Goal: Information Seeking & Learning: Find contact information

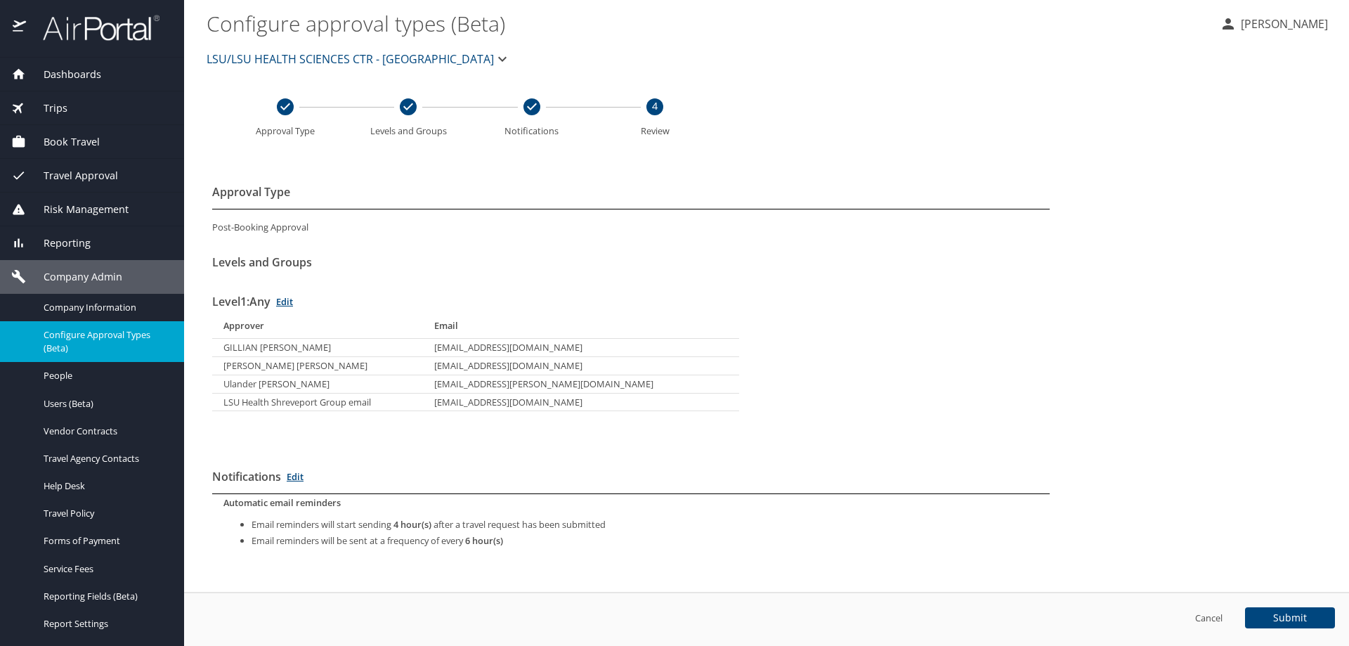
click at [82, 98] on div "Trips" at bounding box center [92, 108] width 184 height 34
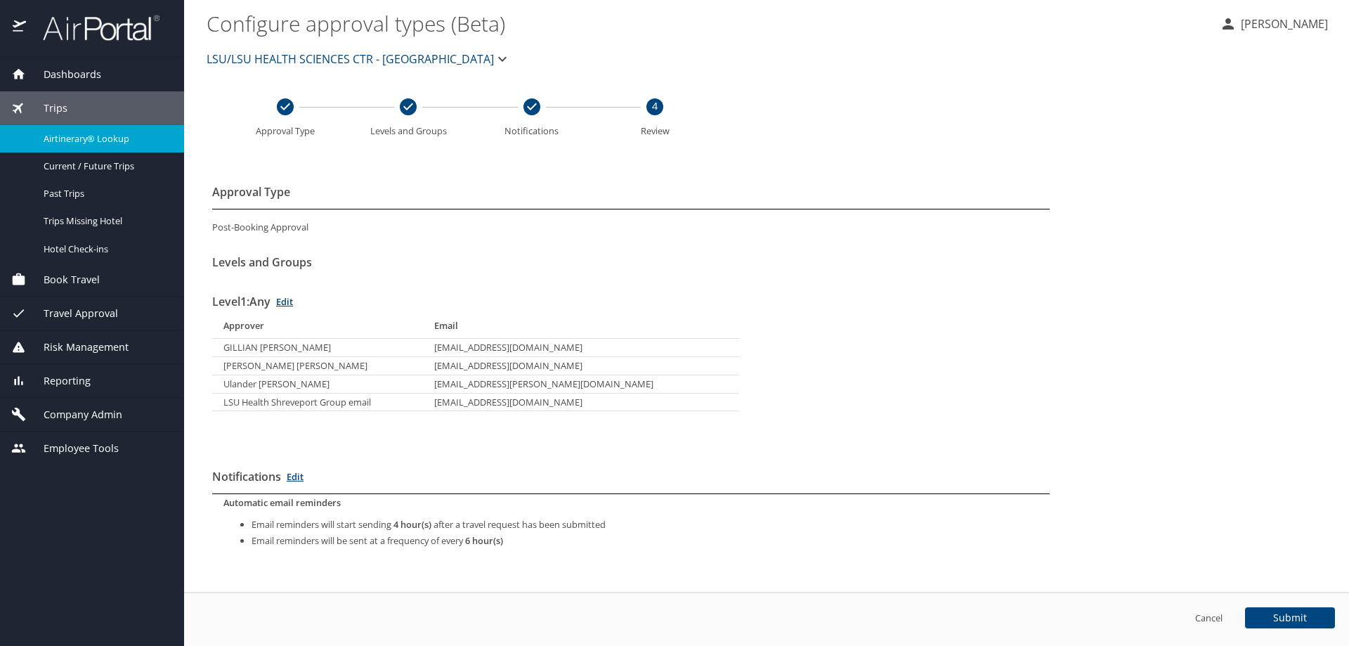
click at [87, 131] on div "Airtinerary® Lookup" at bounding box center [92, 139] width 162 height 16
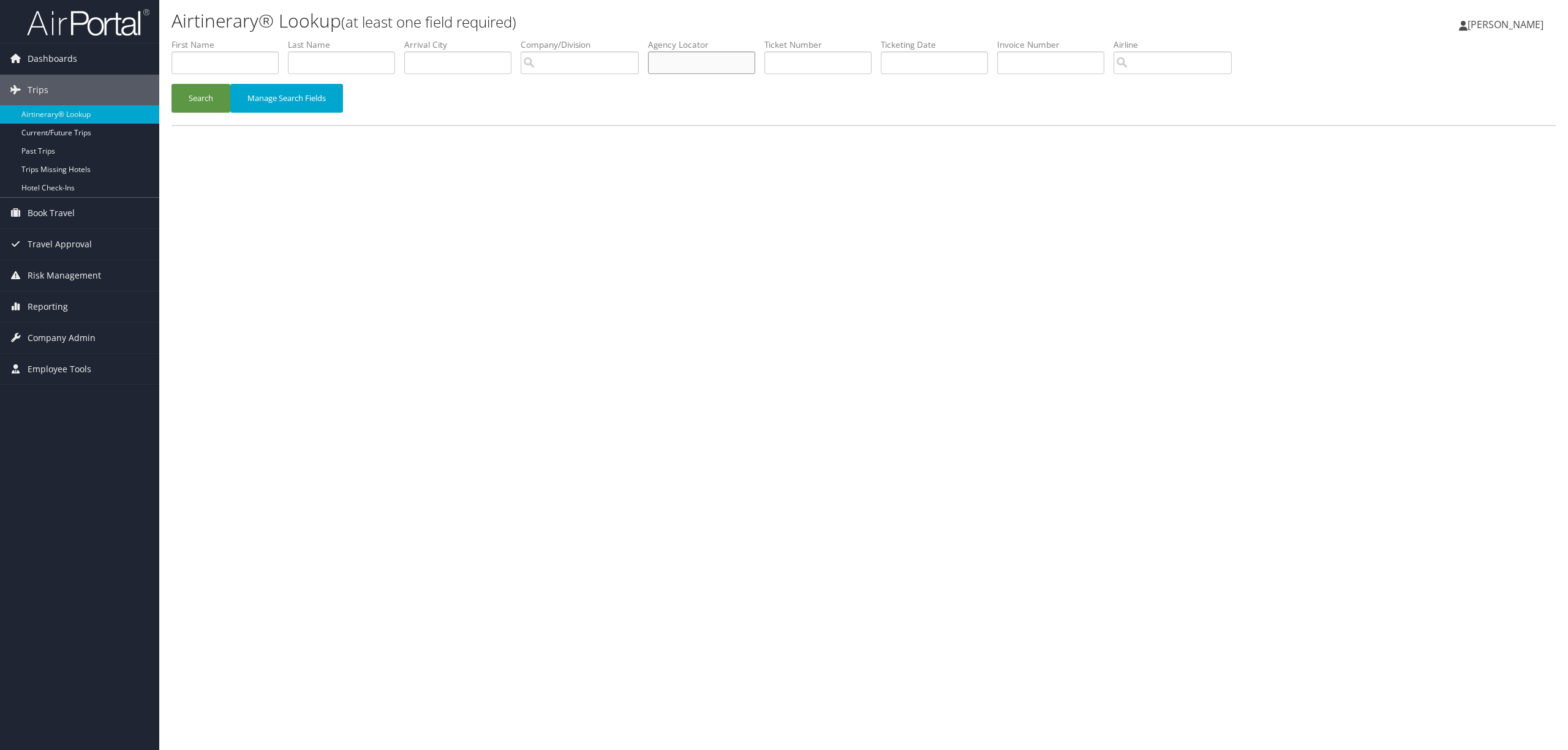
click at [713, 52] on input "text" at bounding box center [702, 63] width 107 height 23
paste input "D1XV6W"
type input "D1XV6W"
click at [212, 91] on button "Search" at bounding box center [200, 98] width 58 height 29
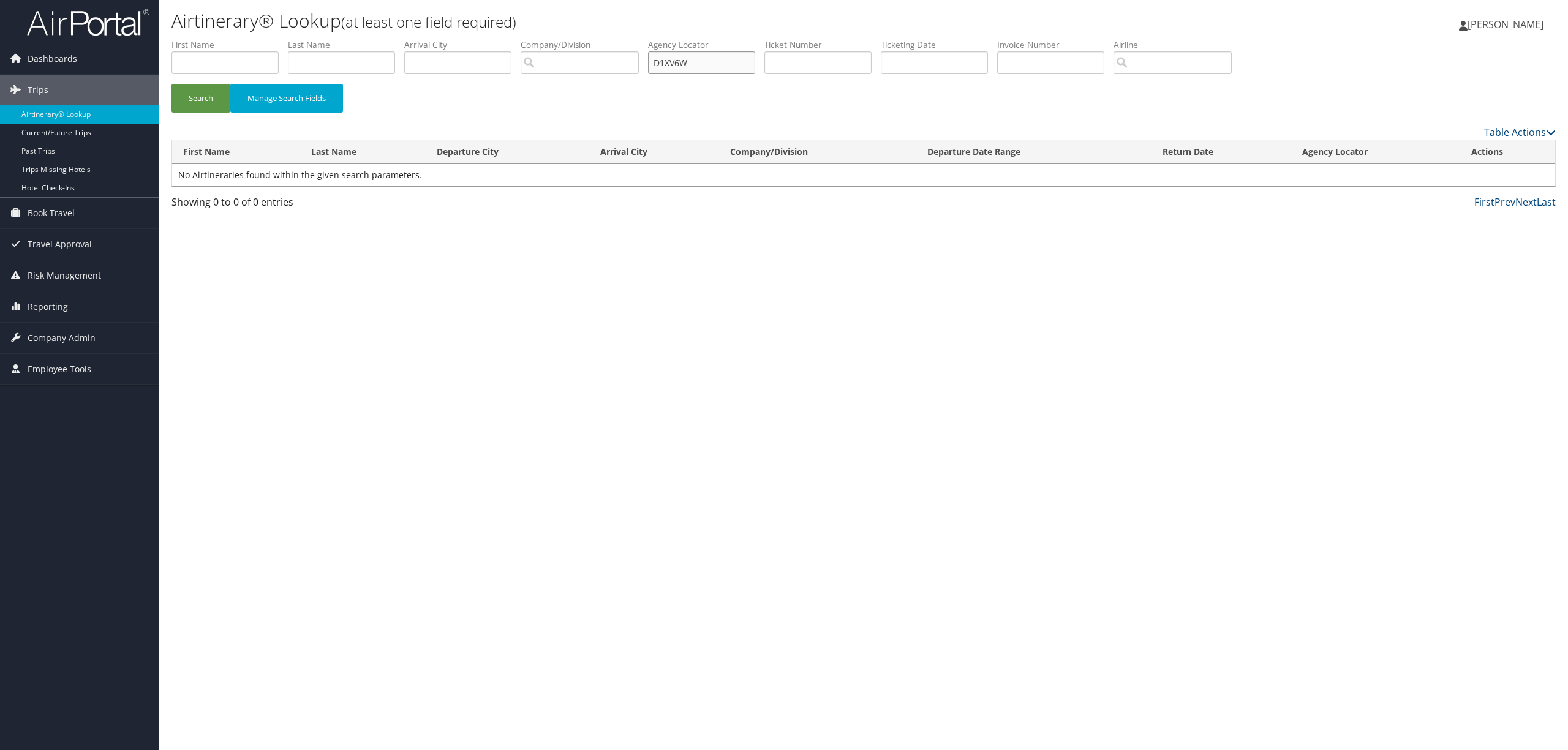
click at [709, 57] on input "D1XV6W" at bounding box center [702, 63] width 107 height 23
click at [73, 334] on span "Company Admin" at bounding box center [62, 337] width 68 height 30
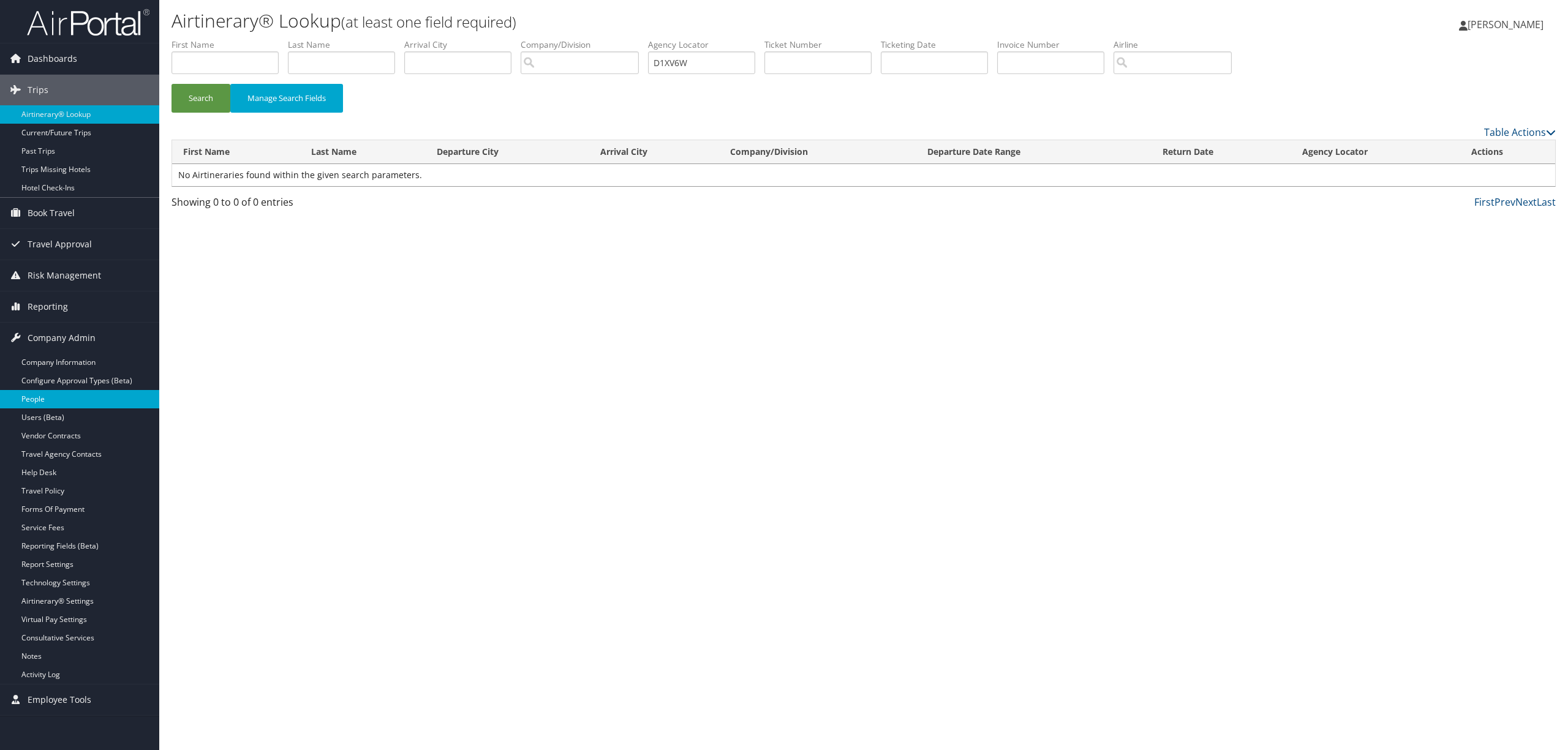
click at [70, 395] on link "People" at bounding box center [79, 399] width 160 height 18
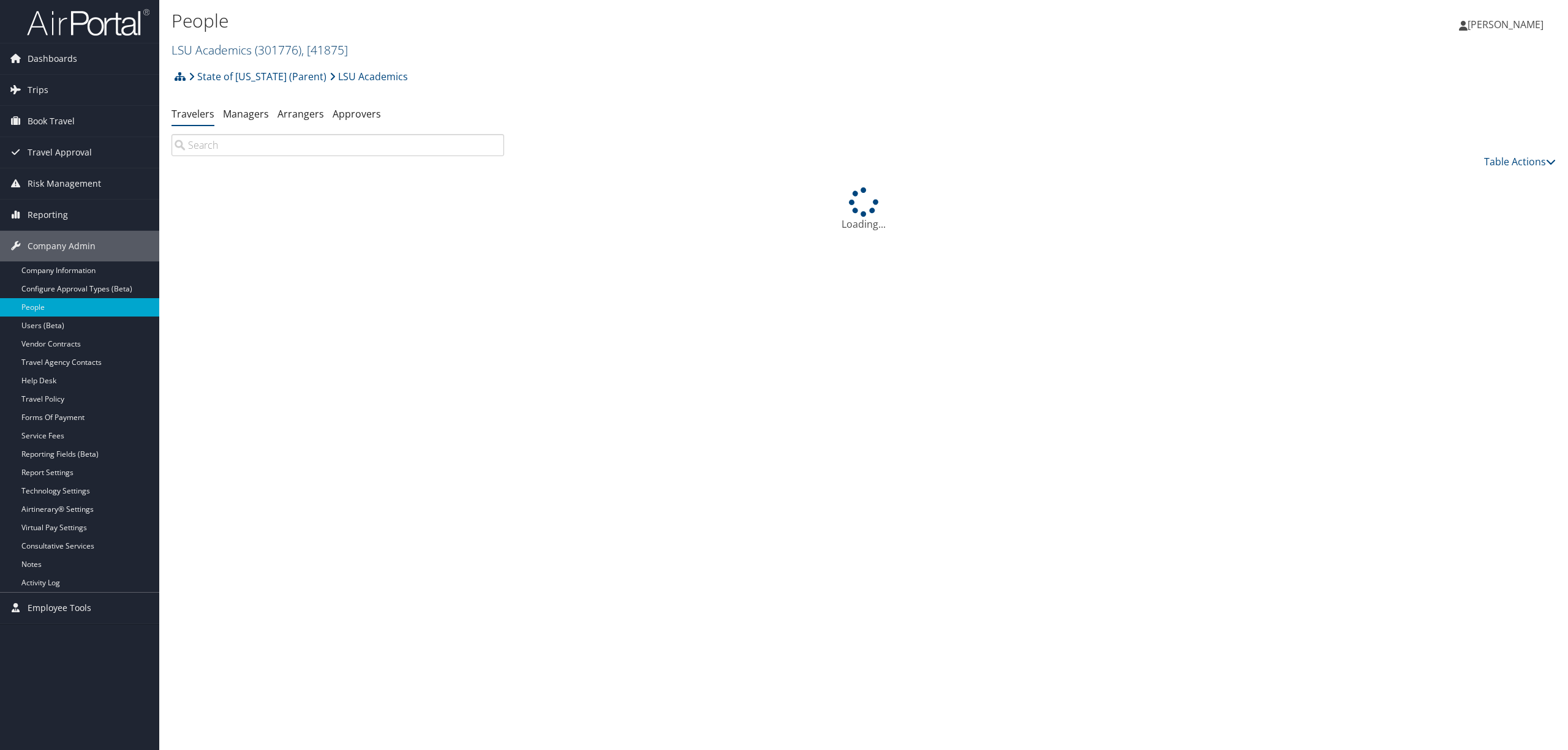
click at [294, 47] on span "( 301776 )" at bounding box center [277, 50] width 46 height 17
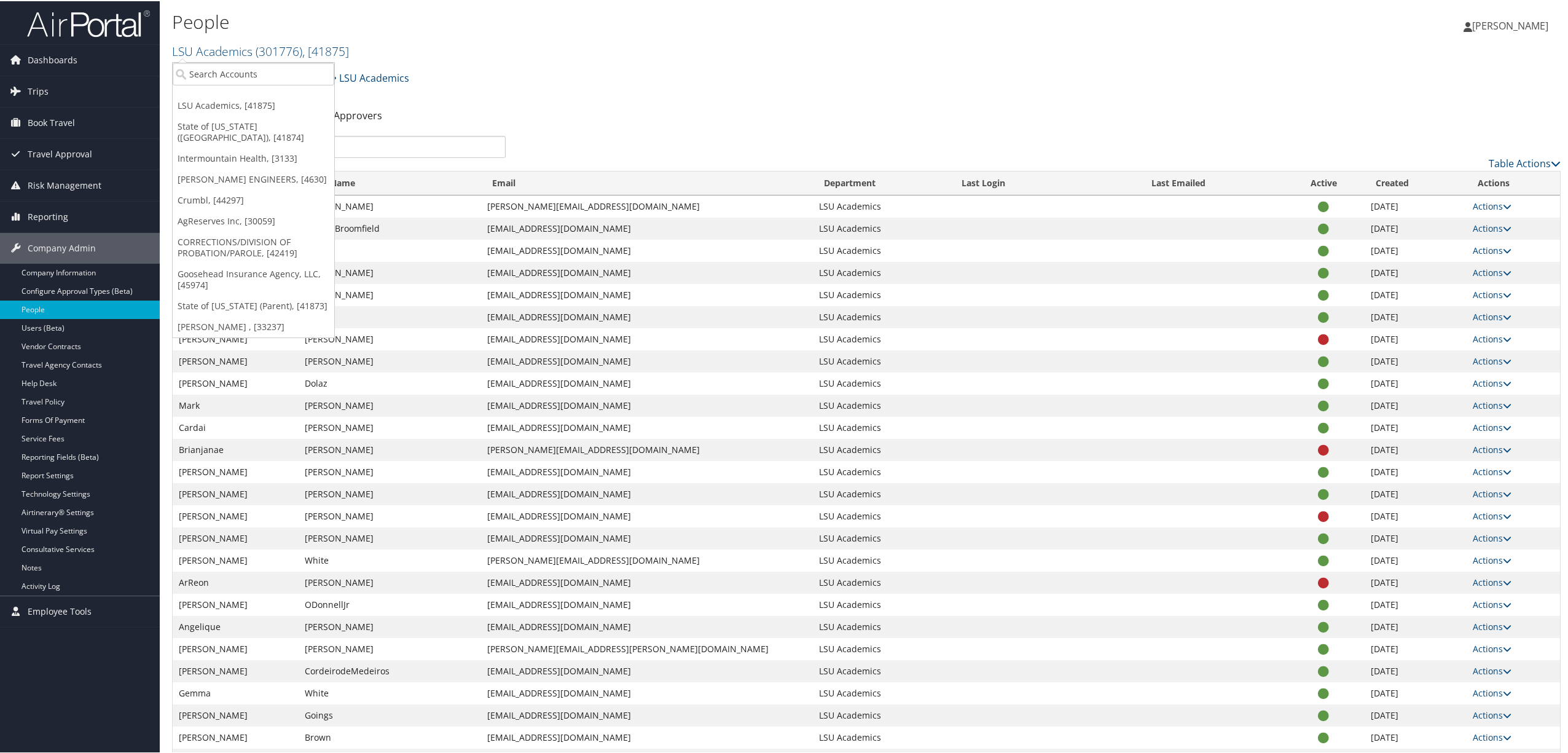
click at [271, 122] on link "State of [US_STATE] ([GEOGRAPHIC_DATA]), [41874]" at bounding box center [253, 130] width 162 height 32
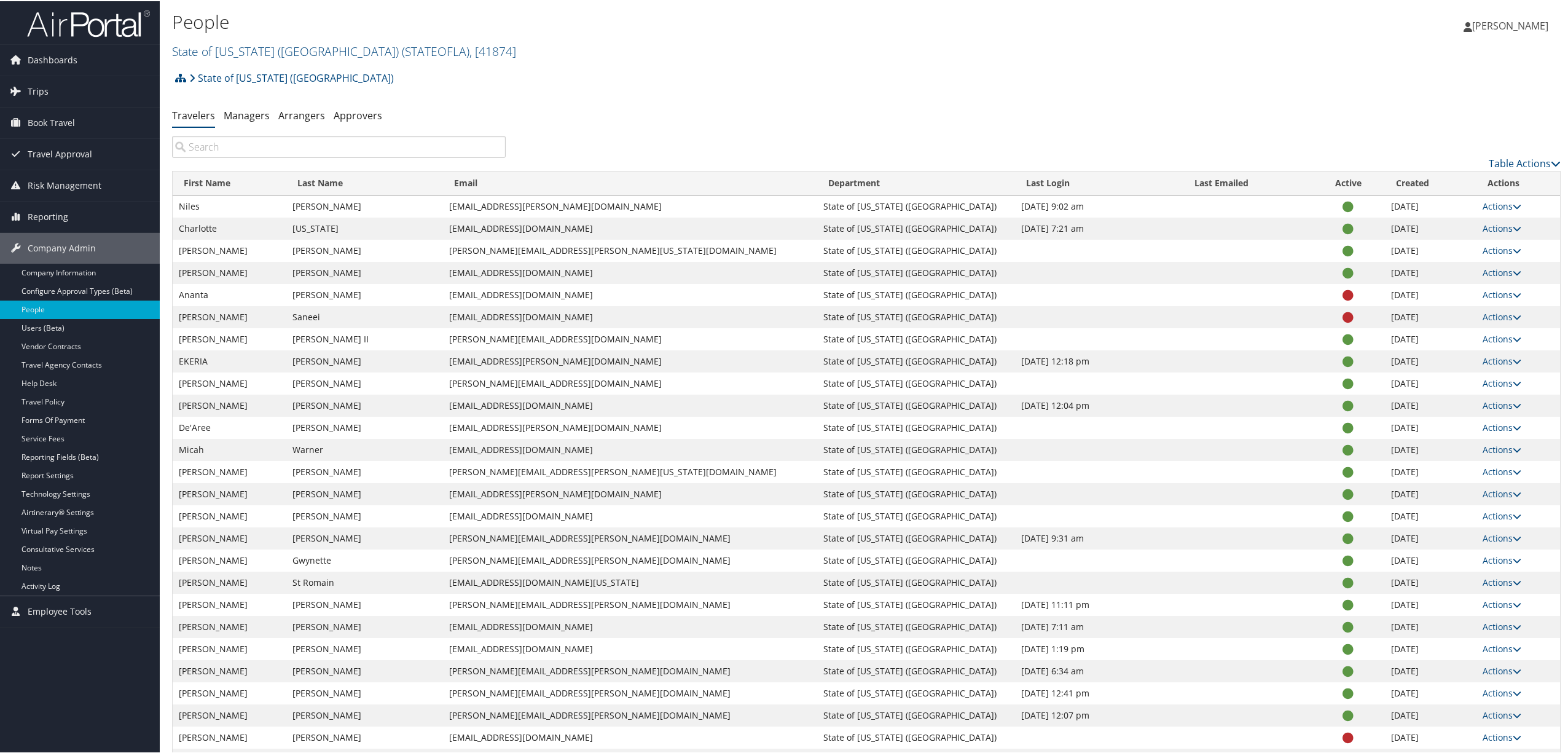
click at [260, 143] on input "search" at bounding box center [339, 145] width 334 height 22
paste input "porsche.harris@la.gov"
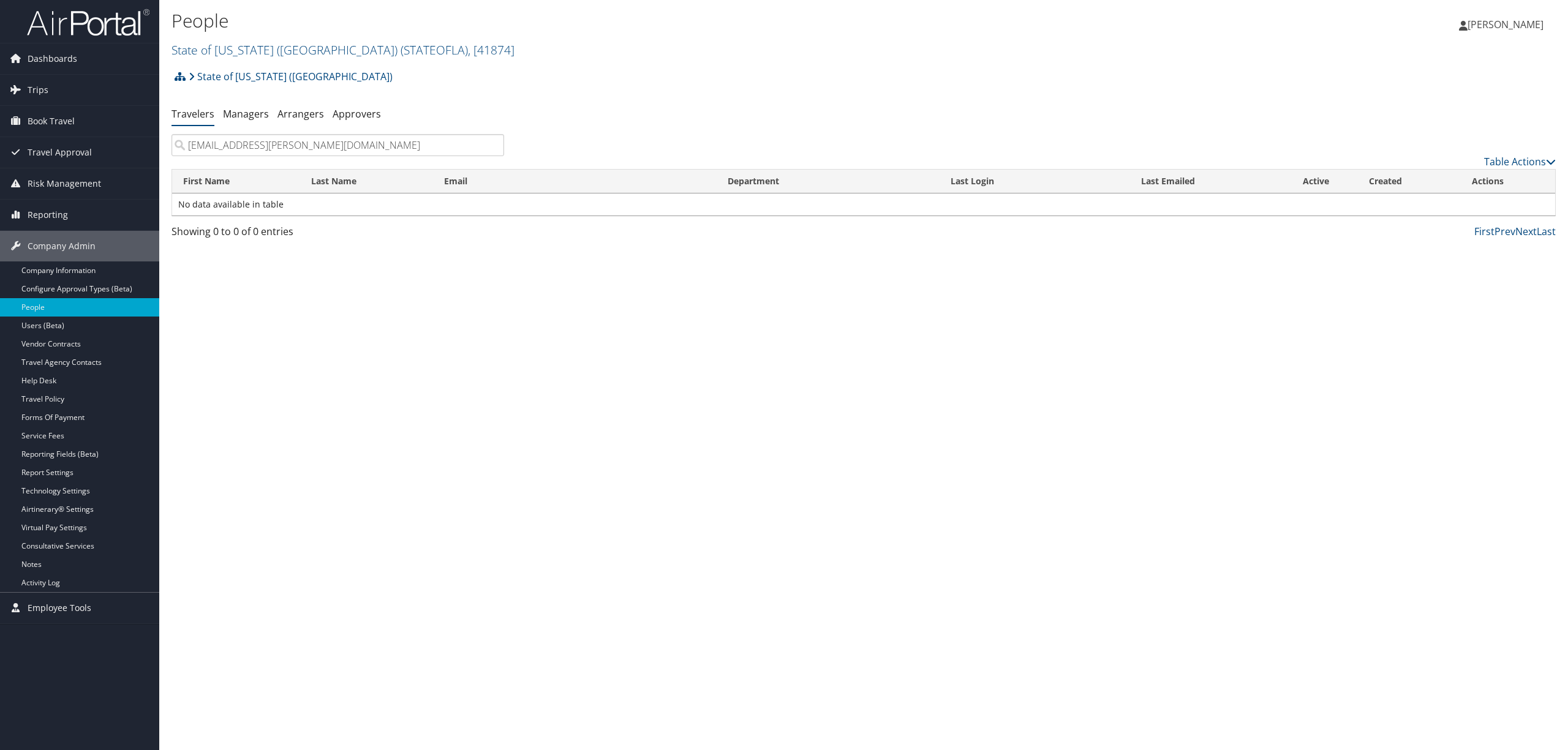
type input "porsche.harris@la.gov"
click at [674, 49] on h2 "State of Louisiana (SOLA) ( STATEOFLA ) , [ 41874 ]" at bounding box center [633, 49] width 923 height 21
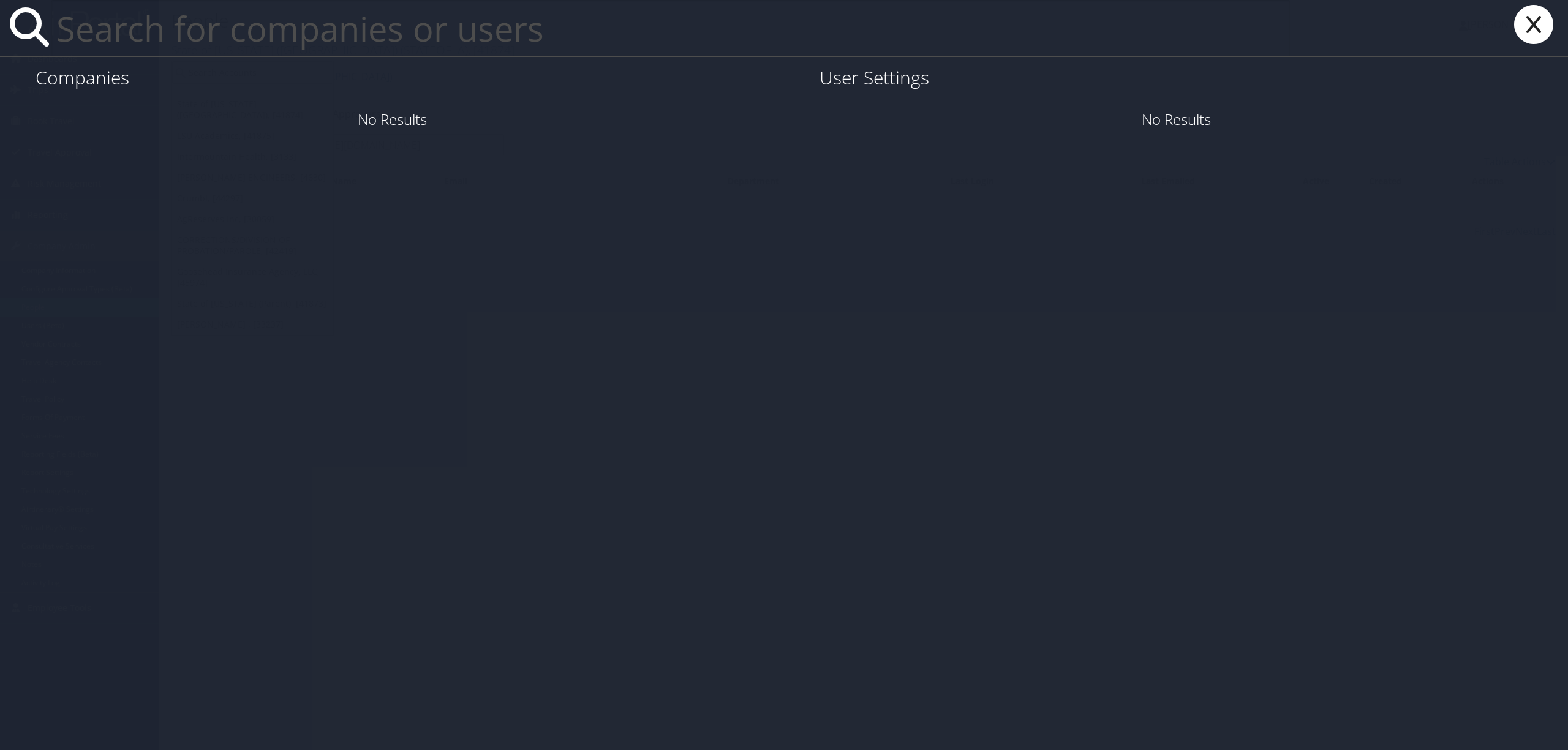
paste input "porsche.harris@la.gov"
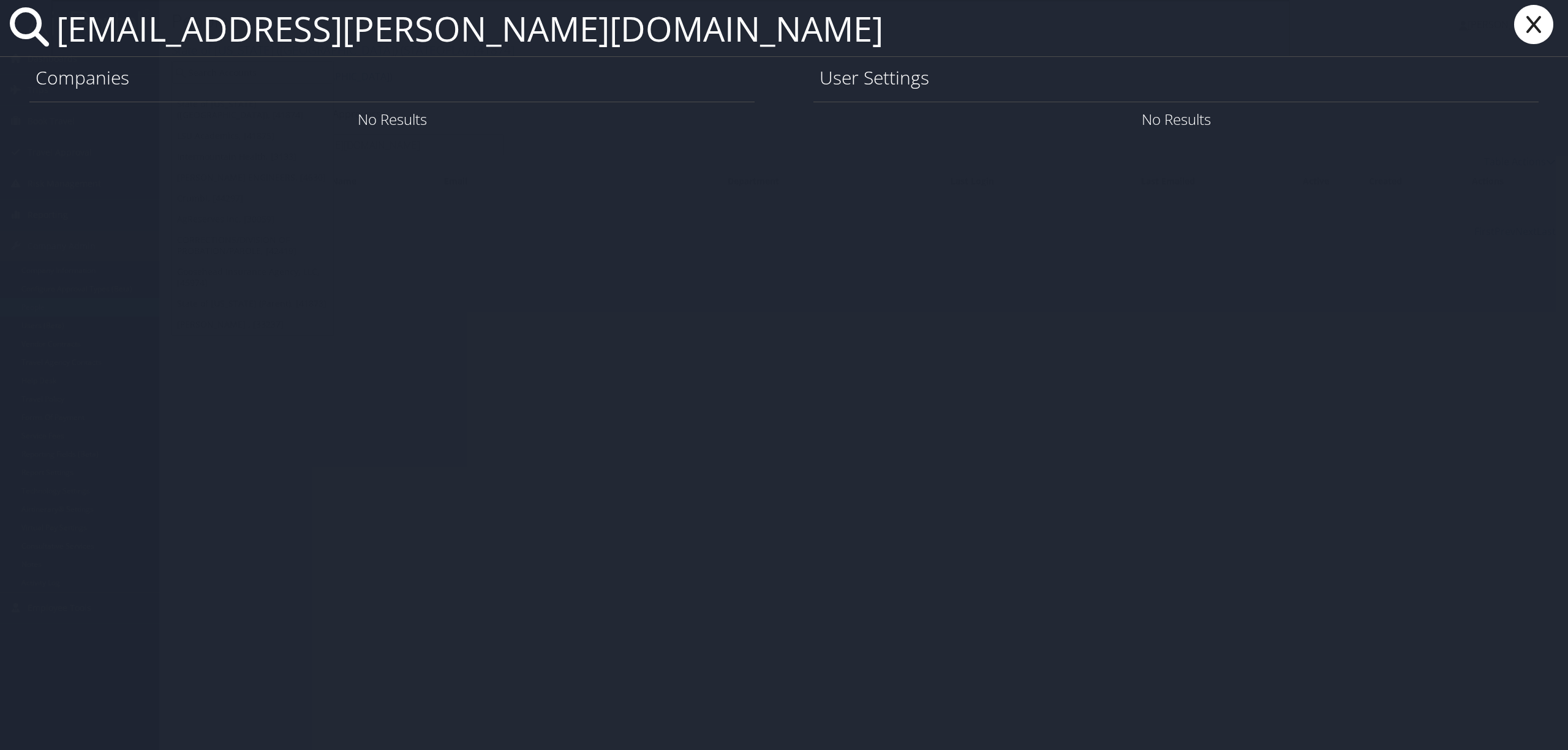
type input "porsche.harris@la.gov"
click at [1537, 22] on icon at bounding box center [1534, 24] width 49 height 39
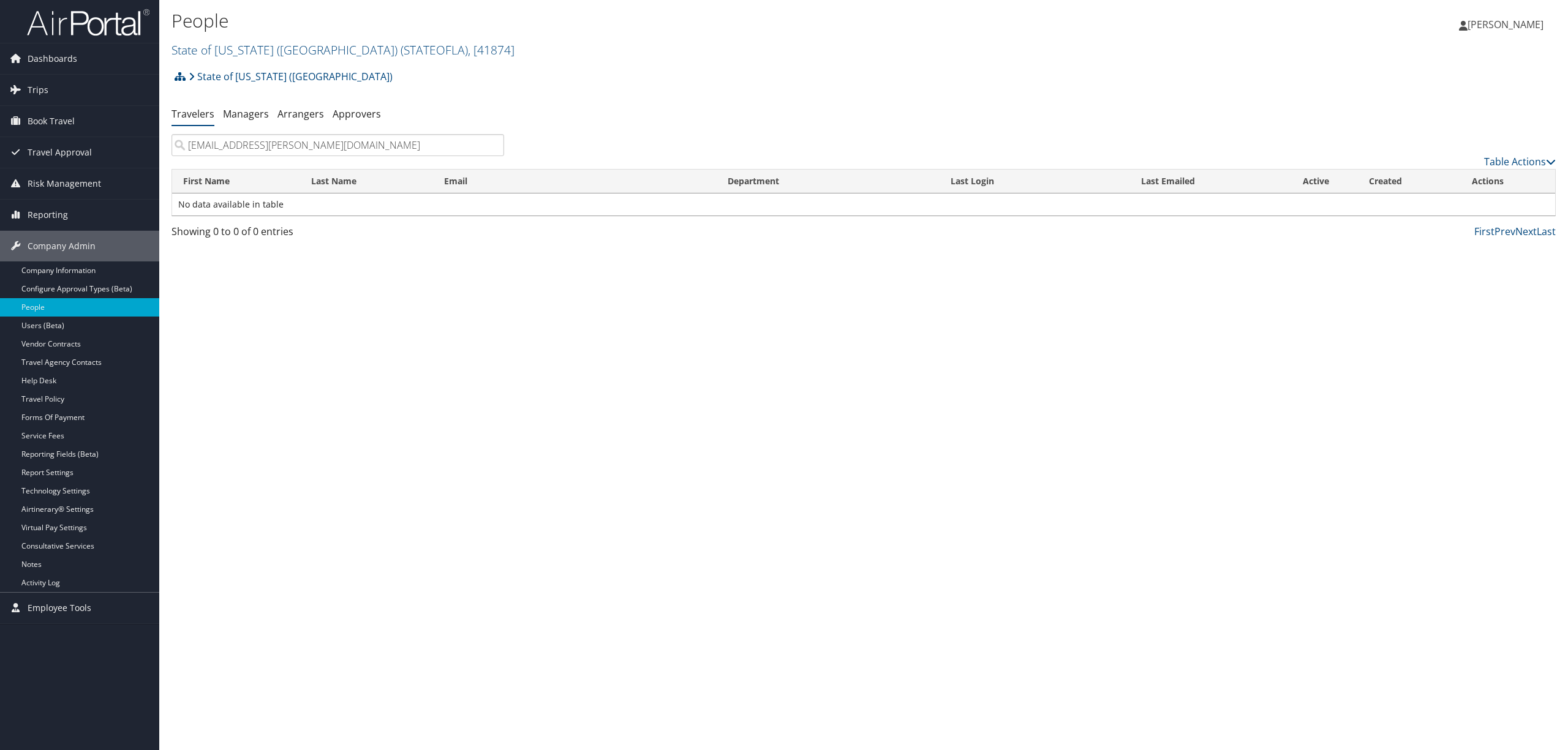
click at [316, 145] on input "porsche.harris@la.gov" at bounding box center [338, 145] width 333 height 22
drag, startPoint x: 316, startPoint y: 145, endPoint x: 138, endPoint y: 145, distance: 178.0
click at [138, 143] on div "Dashboards AirPortal 360™ (Manager) AirPortal 360™ (Agent) My Travel Dashboard …" at bounding box center [784, 375] width 1568 height 750
paste input "cgray@lwc."
drag, startPoint x: 302, startPoint y: 143, endPoint x: -94, endPoint y: 175, distance: 397.3
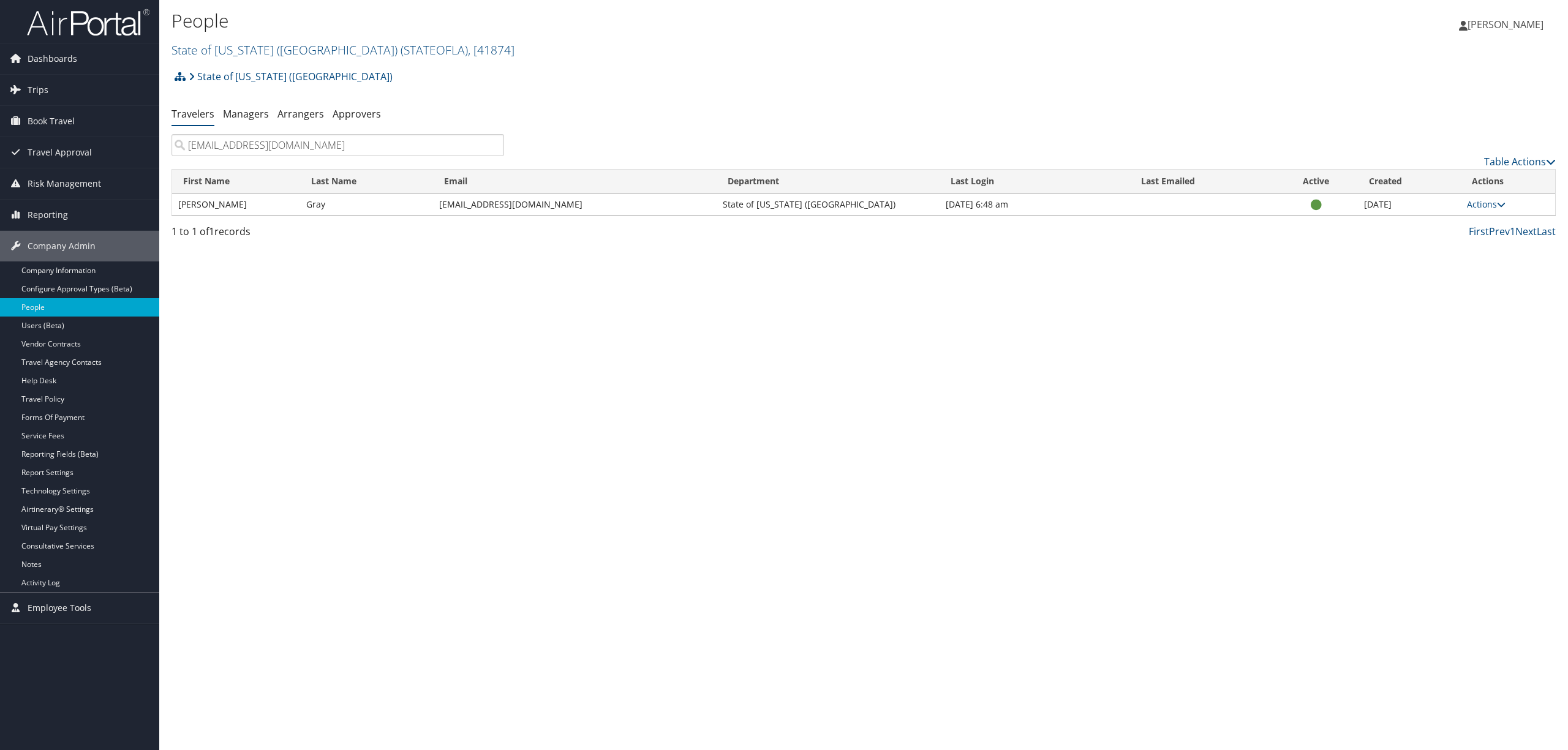
click at [0, 175] on html "Menu Dashboards ► AirPortal 360™ (Manager) AirPortal 360™ (Agent) My Travel Das…" at bounding box center [784, 375] width 1568 height 750
drag, startPoint x: 223, startPoint y: 147, endPoint x: 61, endPoint y: 154, distance: 162.2
click at [50, 145] on div "Dashboards AirPortal 360™ (Manager) AirPortal 360™ (Agent) My Travel Dashboard …" at bounding box center [784, 375] width 1568 height 750
type input "porsche"
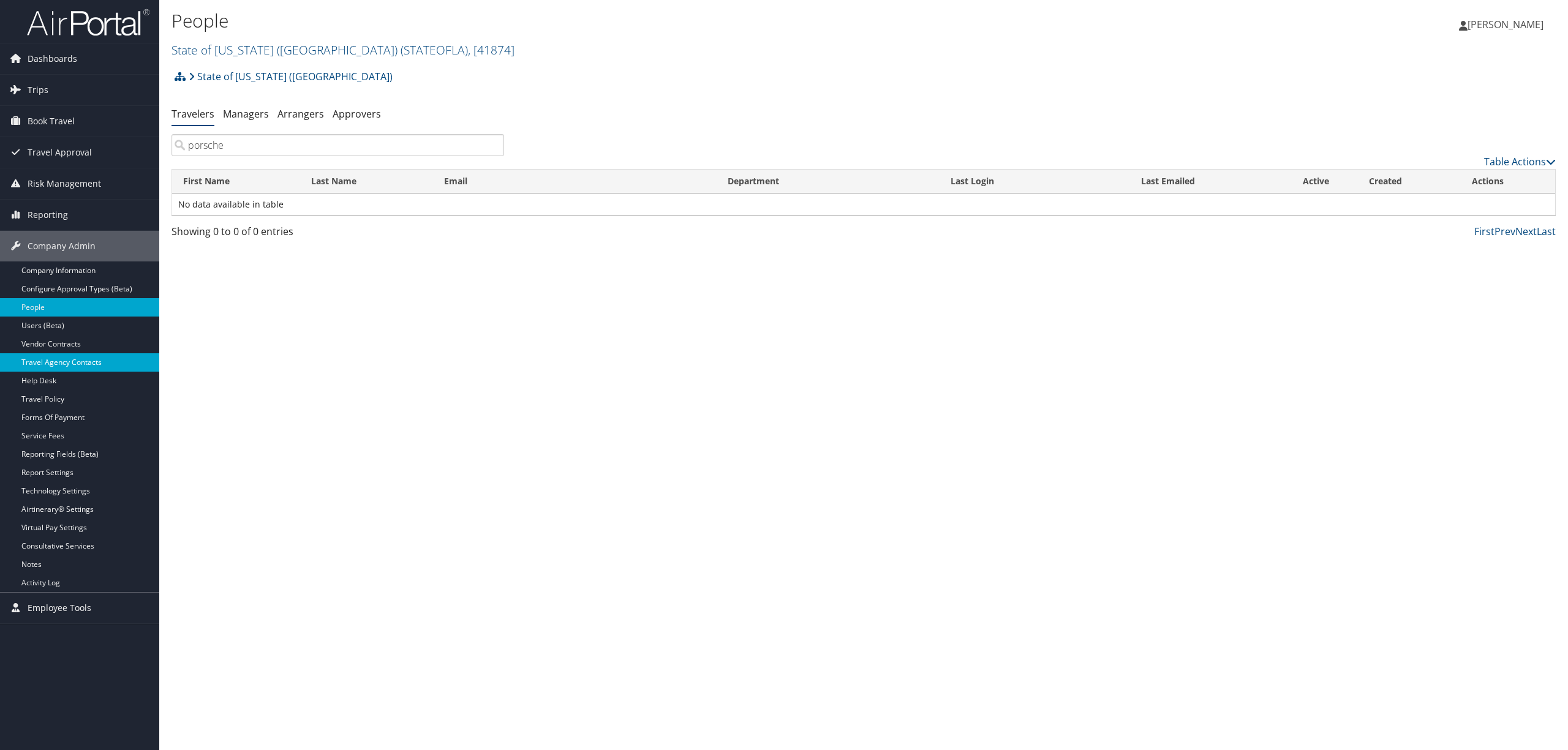
click at [86, 357] on link "Travel Agency Contacts" at bounding box center [79, 362] width 160 height 18
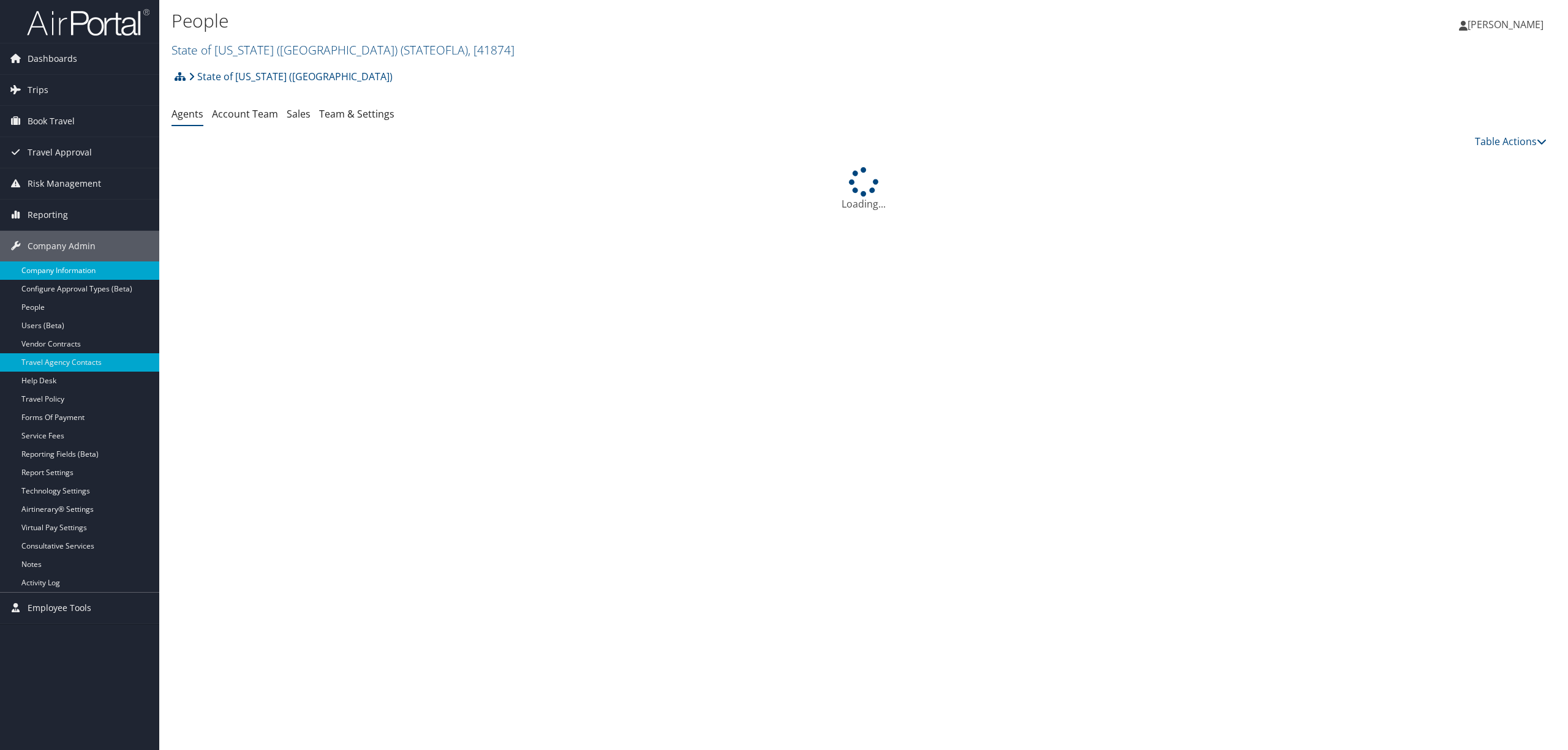
click at [93, 267] on link "Company Information" at bounding box center [79, 270] width 160 height 18
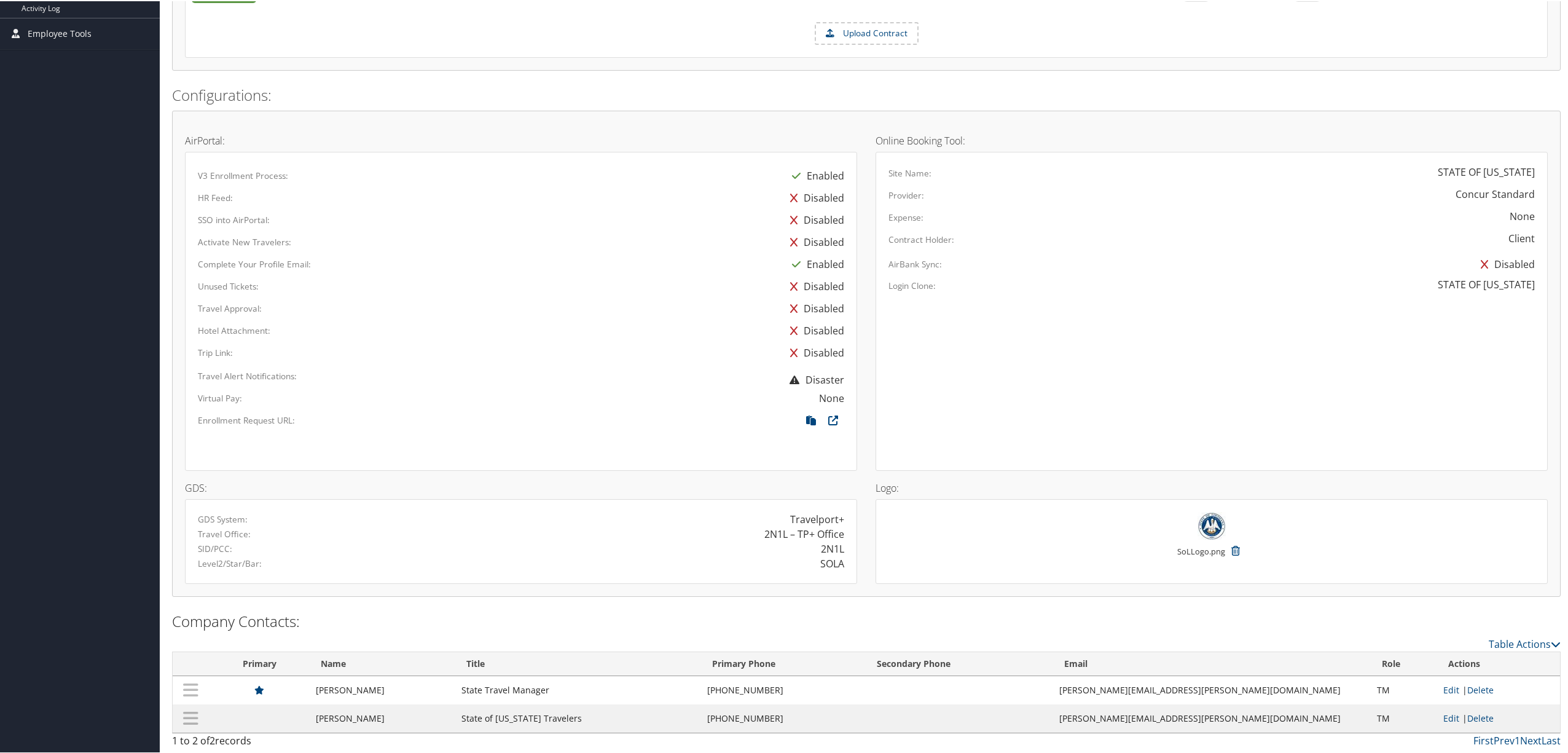
scroll to position [582, 0]
click at [1229, 689] on td "[PERSON_NAME][EMAIL_ADDRESS][PERSON_NAME][DOMAIN_NAME]" at bounding box center [1211, 689] width 317 height 28
